Goal: Task Accomplishment & Management: Manage account settings

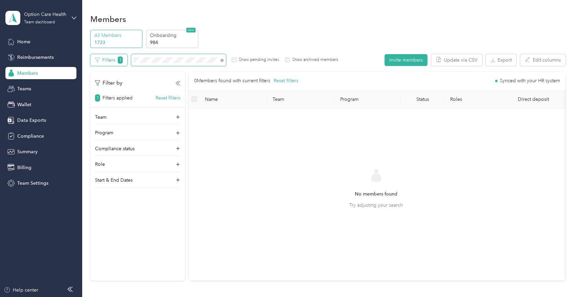
click at [125, 54] on div "Filters 1 Show pending invites Show archived members" at bounding box center [214, 60] width 248 height 12
click at [159, 98] on button "Reset filters" at bounding box center [168, 97] width 25 height 7
click at [394, 63] on button "Invite members" at bounding box center [405, 60] width 43 height 12
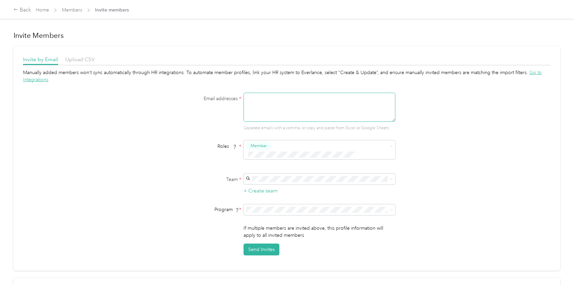
click at [352, 106] on textarea at bounding box center [319, 107] width 152 height 29
paste textarea "[EMAIL_ADDRESS][PERSON_NAME][DOMAIN_NAME]"
type textarea "[EMAIL_ADDRESS][PERSON_NAME][DOMAIN_NAME]"
click at [258, 173] on span at bounding box center [319, 178] width 152 height 11
click at [276, 184] on div "[PERSON_NAME][EMAIL_ADDRESS][PERSON_NAME][DOMAIN_NAME] [PERSON_NAME]" at bounding box center [318, 190] width 142 height 23
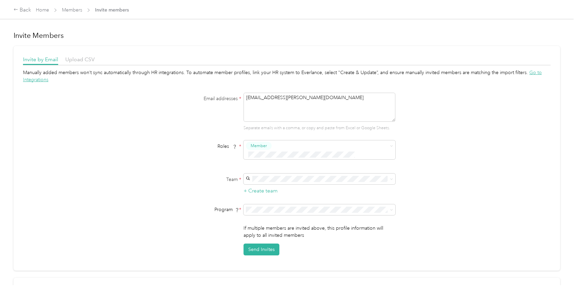
click at [292, 145] on ol "CPM Programs Standard Rate CPM Program (CPM) CPM B 2025 (CPM) CPM A 2025 (CPM) …" at bounding box center [318, 145] width 152 height 95
click at [250, 243] on button "Send Invites" at bounding box center [261, 249] width 36 height 12
click at [75, 9] on link "Members" at bounding box center [72, 10] width 20 height 6
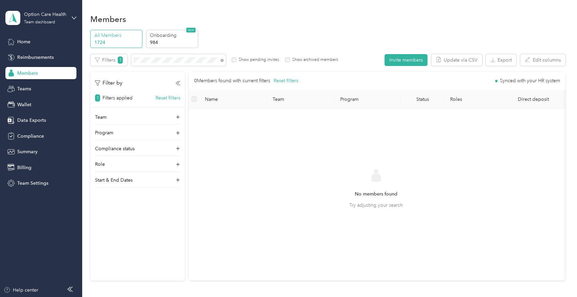
click at [317, 14] on div "Members" at bounding box center [327, 19] width 475 height 14
click at [119, 61] on div "Filters 1 Show pending invites Show archived members" at bounding box center [214, 60] width 248 height 12
click at [404, 60] on button "Invite members" at bounding box center [405, 60] width 43 height 12
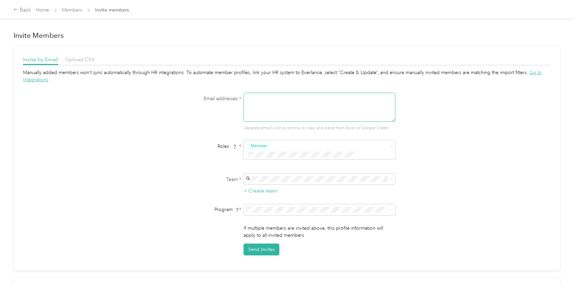
click at [290, 108] on textarea at bounding box center [319, 107] width 152 height 29
paste textarea "[PERSON_NAME][EMAIL_ADDRESS][PERSON_NAME][DOMAIN_NAME]"
type textarea "[PERSON_NAME][EMAIL_ADDRESS][PERSON_NAME][DOMAIN_NAME]"
click at [296, 174] on span at bounding box center [319, 178] width 152 height 11
click at [289, 185] on div "[PERSON_NAME][EMAIL_ADDRESS][PERSON_NAME][DOMAIN_NAME] [PERSON_NAME]" at bounding box center [318, 186] width 142 height 23
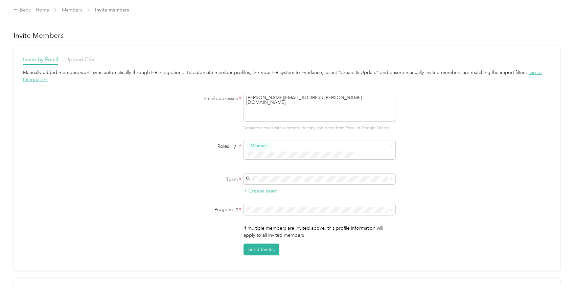
click at [319, 195] on form "Email addresses * [PERSON_NAME][EMAIL_ADDRESS][PERSON_NAME][DOMAIN_NAME] Separa…" at bounding box center [287, 174] width 260 height 163
click at [281, 139] on span "CPM A 2025 (CPM)" at bounding box center [267, 142] width 41 height 6
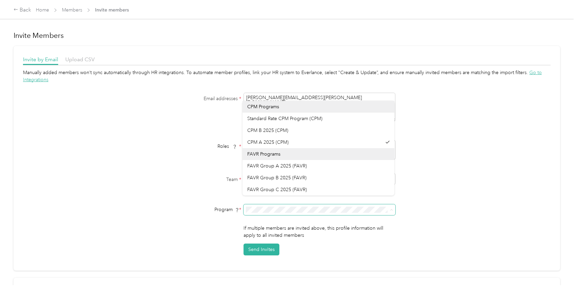
click at [287, 204] on span at bounding box center [319, 209] width 152 height 11
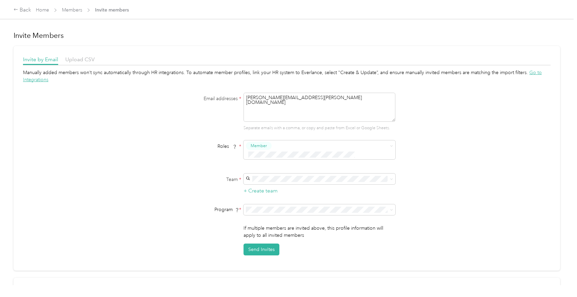
click at [515, 149] on div "Manually added members won’t sync automatically through HR integrations. To aut…" at bounding box center [286, 162] width 527 height 186
click at [251, 243] on button "Send Invites" at bounding box center [261, 249] width 36 height 12
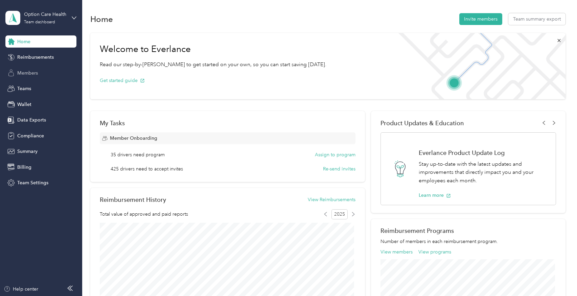
click at [38, 75] on span "Members" at bounding box center [27, 73] width 21 height 7
